Goal: Information Seeking & Learning: Learn about a topic

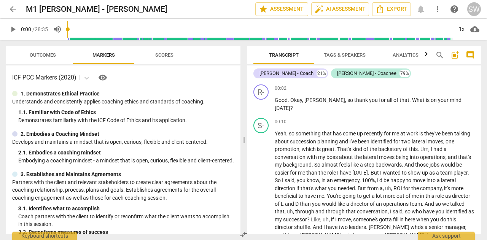
click at [11, 29] on span "play_arrow" at bounding box center [12, 29] width 9 height 9
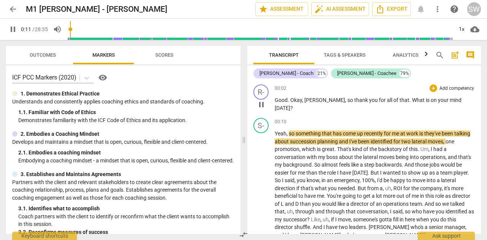
type input "12"
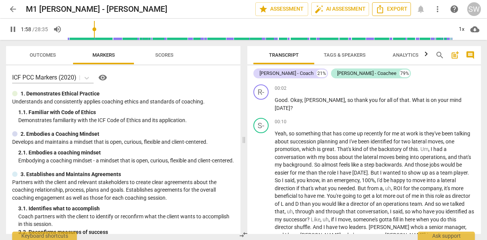
scroll to position [158, 0]
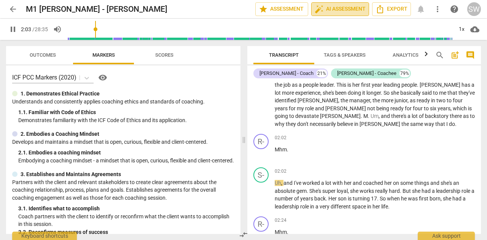
click at [338, 9] on span "auto_fix_high AI Assessment" at bounding box center [340, 9] width 51 height 9
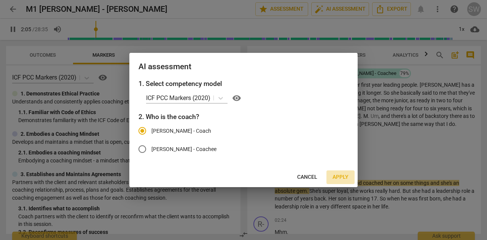
click at [341, 175] on span "Apply" at bounding box center [341, 177] width 16 height 8
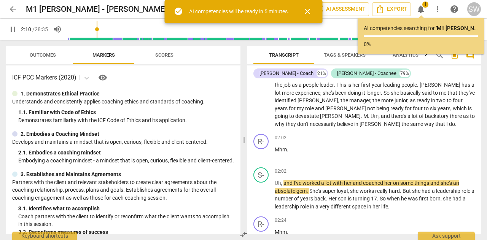
scroll to position [0, 0]
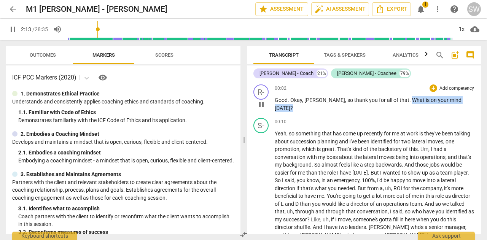
drag, startPoint x: 385, startPoint y: 99, endPoint x: 460, endPoint y: 107, distance: 75.0
click at [460, 107] on div "00:02 + Add competency keyboard_arrow_right Good . [PERSON_NAME] , so thank you…" at bounding box center [375, 97] width 200 height 27
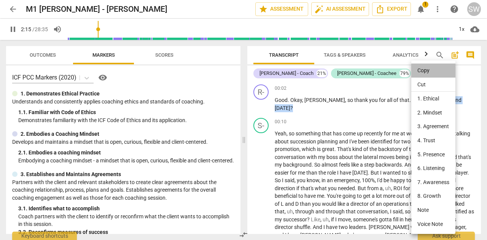
click at [421, 69] on li "Copy" at bounding box center [433, 71] width 44 height 14
copy p "What is on your mind [DATE] ?"
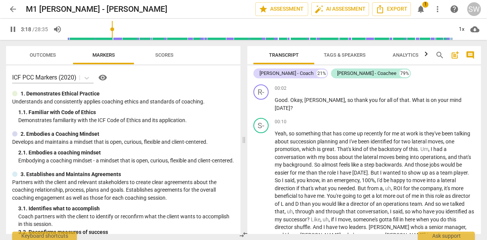
scroll to position [272, 0]
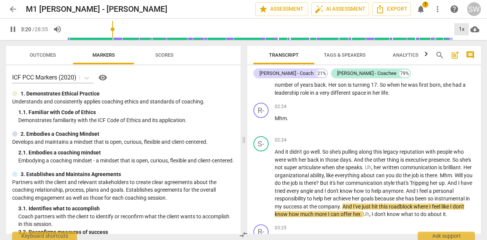
click at [463, 29] on div "1x" at bounding box center [461, 29] width 14 height 12
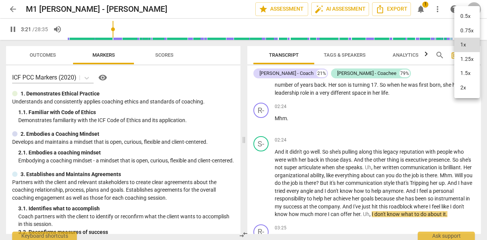
click at [467, 60] on li "1.25x" at bounding box center [466, 59] width 25 height 14
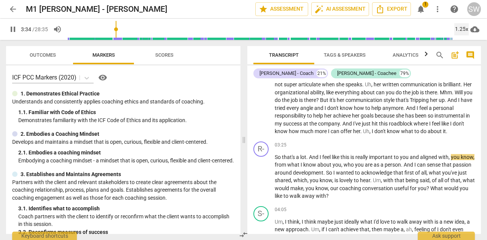
scroll to position [379, 0]
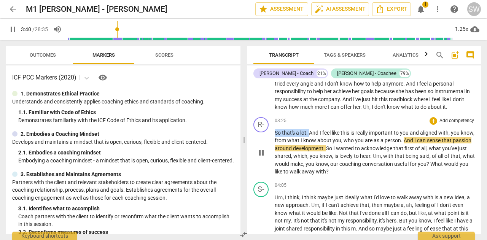
drag, startPoint x: 275, startPoint y: 140, endPoint x: 310, endPoint y: 140, distance: 34.2
click at [310, 140] on p "So that's a lot . And I feel like this is really important to you and aligned w…" at bounding box center [375, 152] width 200 height 47
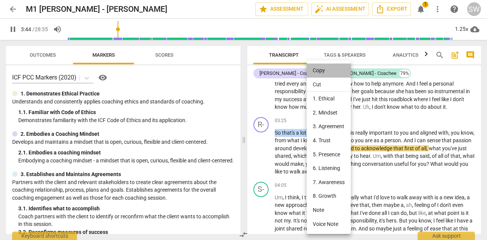
click at [331, 70] on li "Copy" at bounding box center [329, 71] width 44 height 14
copy p "So that's a lot ."
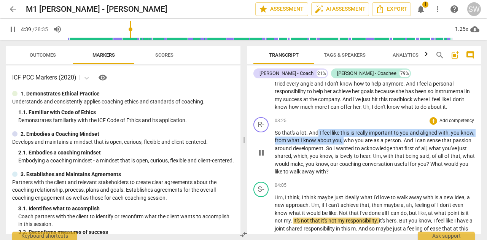
drag, startPoint x: 319, startPoint y: 140, endPoint x: 356, endPoint y: 148, distance: 38.4
click at [356, 148] on p "So that's a lot . And I feel like this is really important to you and aligned w…" at bounding box center [375, 152] width 200 height 47
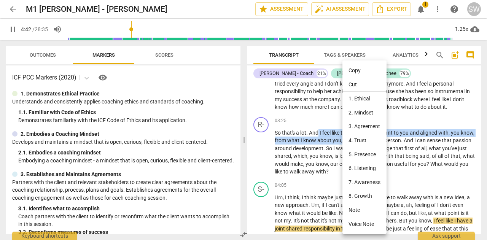
click at [361, 72] on li "Copy" at bounding box center [364, 71] width 44 height 14
copy p "I feel like this is really important to you and aligned with , you know , from …"
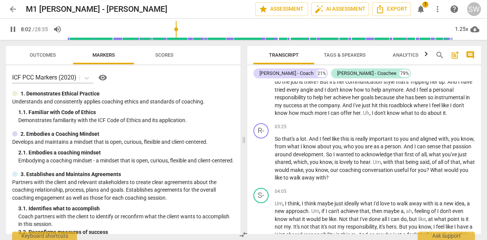
scroll to position [391, 0]
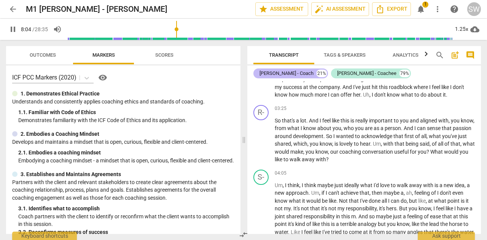
click at [268, 75] on div "[PERSON_NAME] - Coach" at bounding box center [286, 74] width 54 height 8
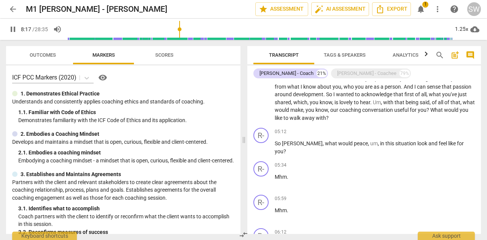
scroll to position [122, 0]
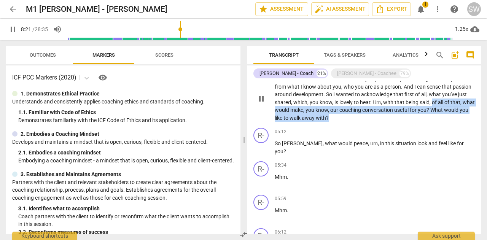
drag, startPoint x: 458, startPoint y: 103, endPoint x: 384, endPoint y: 118, distance: 75.8
click at [384, 118] on p "So that's a lot . And I feel like this is really important to you and aligned w…" at bounding box center [375, 98] width 200 height 47
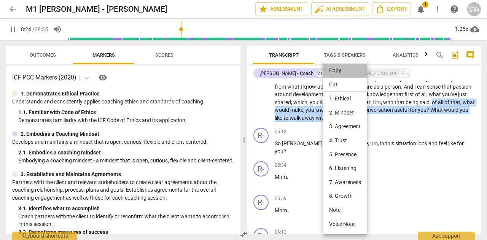
click at [341, 73] on li "Copy" at bounding box center [345, 71] width 44 height 14
copy p "of all of that , what would make , you know , our coaching conversation useful …"
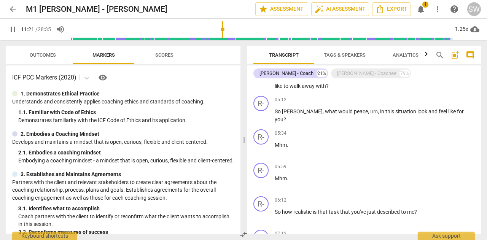
scroll to position [158, 0]
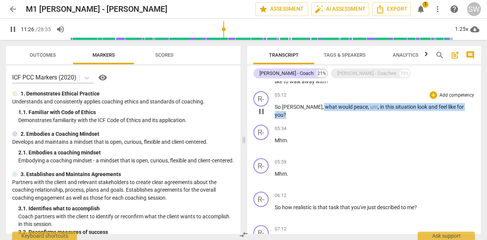
drag, startPoint x: 298, startPoint y: 106, endPoint x: 454, endPoint y: 106, distance: 155.6
click at [454, 106] on p "So [PERSON_NAME] , what would peace , um , in this situation look and feel like…" at bounding box center [375, 111] width 200 height 16
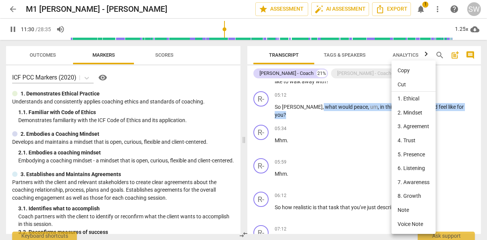
click at [408, 71] on li "Copy" at bounding box center [413, 71] width 44 height 14
copy p "what would peace , um , in this situation look and feel like for you ?"
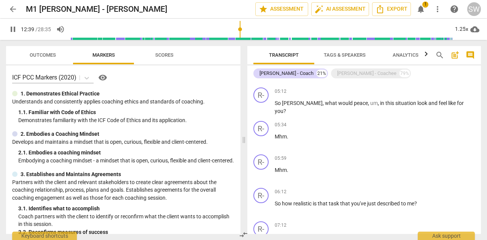
scroll to position [164, 0]
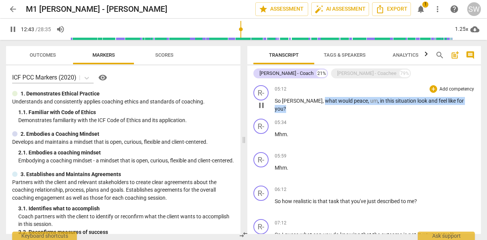
drag, startPoint x: 299, startPoint y: 102, endPoint x: 459, endPoint y: 102, distance: 159.8
click at [459, 102] on p "So [PERSON_NAME] , what would peace , um , in this situation look and feel like…" at bounding box center [375, 105] width 200 height 16
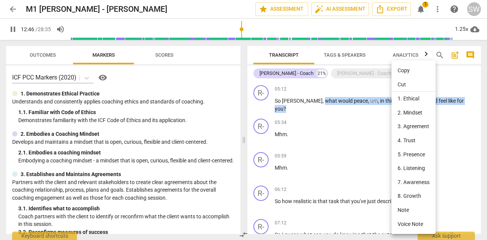
click at [398, 70] on li "Copy" at bounding box center [413, 71] width 44 height 14
copy p "what would peace , um , in this situation look and feel like for you ?"
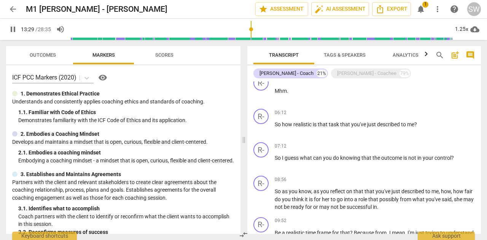
scroll to position [243, 0]
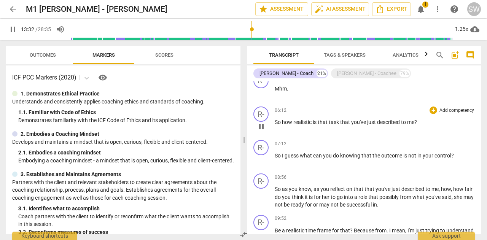
click at [275, 122] on span "So" at bounding box center [278, 122] width 7 height 6
drag, startPoint x: 282, startPoint y: 123, endPoint x: 436, endPoint y: 125, distance: 154.1
click at [436, 125] on p "So how realistic is that task that you've just described to me ?" at bounding box center [375, 122] width 200 height 8
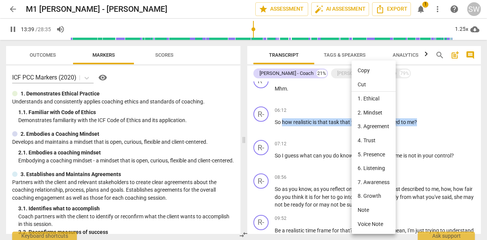
click at [361, 72] on li "Copy" at bounding box center [374, 71] width 44 height 14
copy p "how realistic is that task that you've just described to me ?"
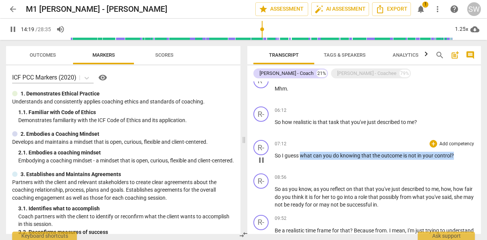
drag, startPoint x: 301, startPoint y: 156, endPoint x: 463, endPoint y: 153, distance: 161.3
click at [463, 153] on p "So I guess what can you do knowing that the outcome is not in your control ?" at bounding box center [375, 156] width 200 height 8
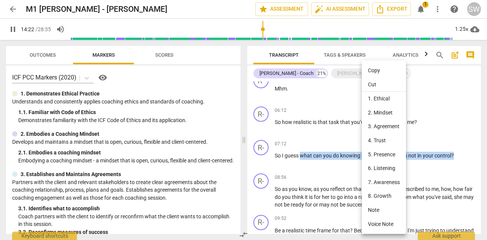
click at [378, 69] on li "Copy" at bounding box center [384, 71] width 44 height 14
copy p "what can you do knowing that the outcome is not in your control ?"
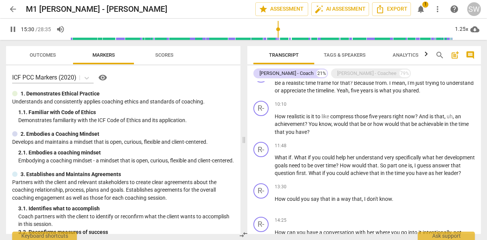
scroll to position [647, 0]
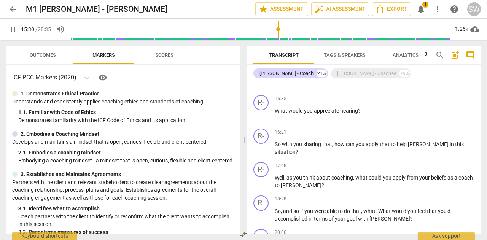
click at [10, 30] on span "pause" at bounding box center [12, 29] width 9 height 9
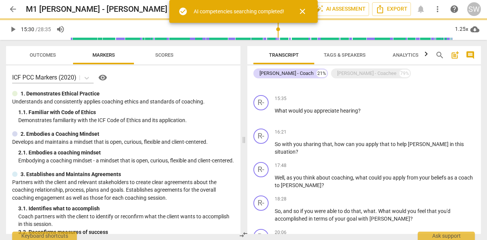
type input "930"
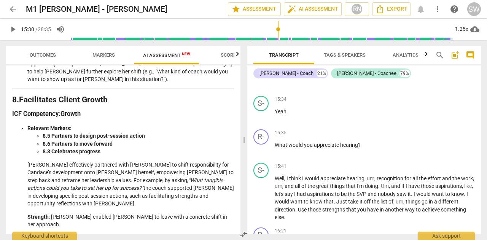
scroll to position [1178, 0]
